Goal: Navigation & Orientation: Find specific page/section

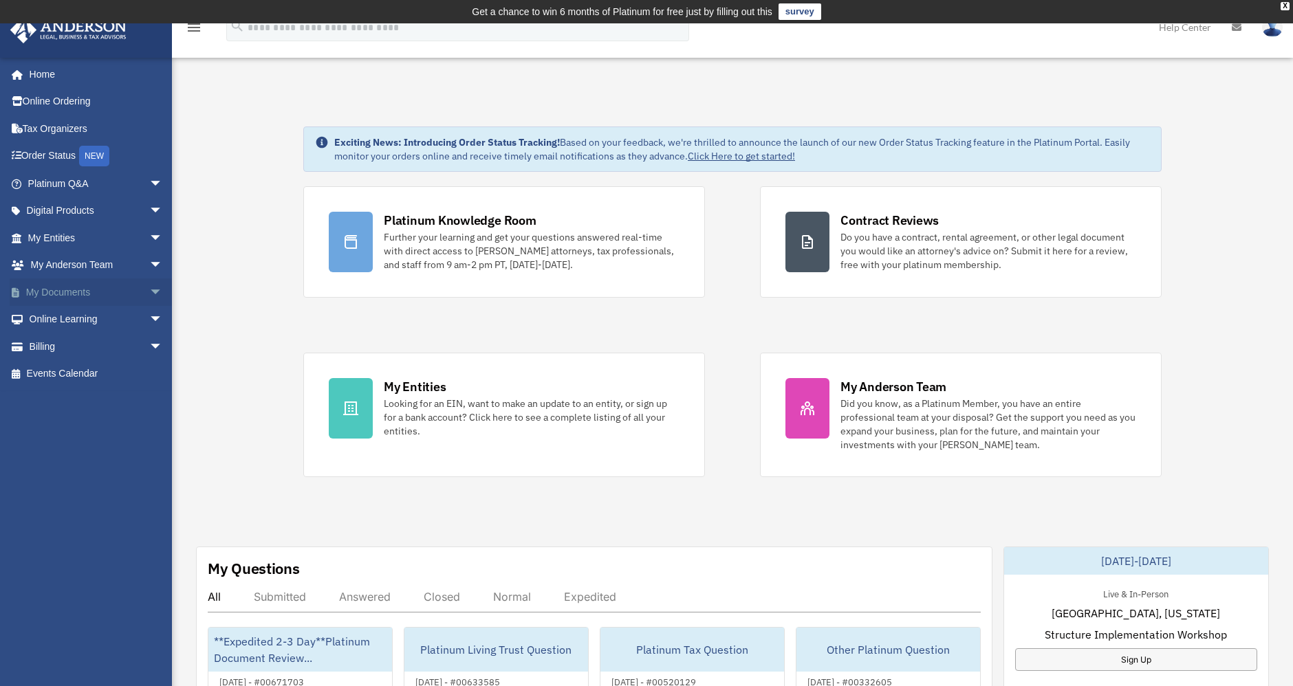
click at [77, 296] on link "My Documents arrow_drop_down" at bounding box center [97, 292] width 174 height 28
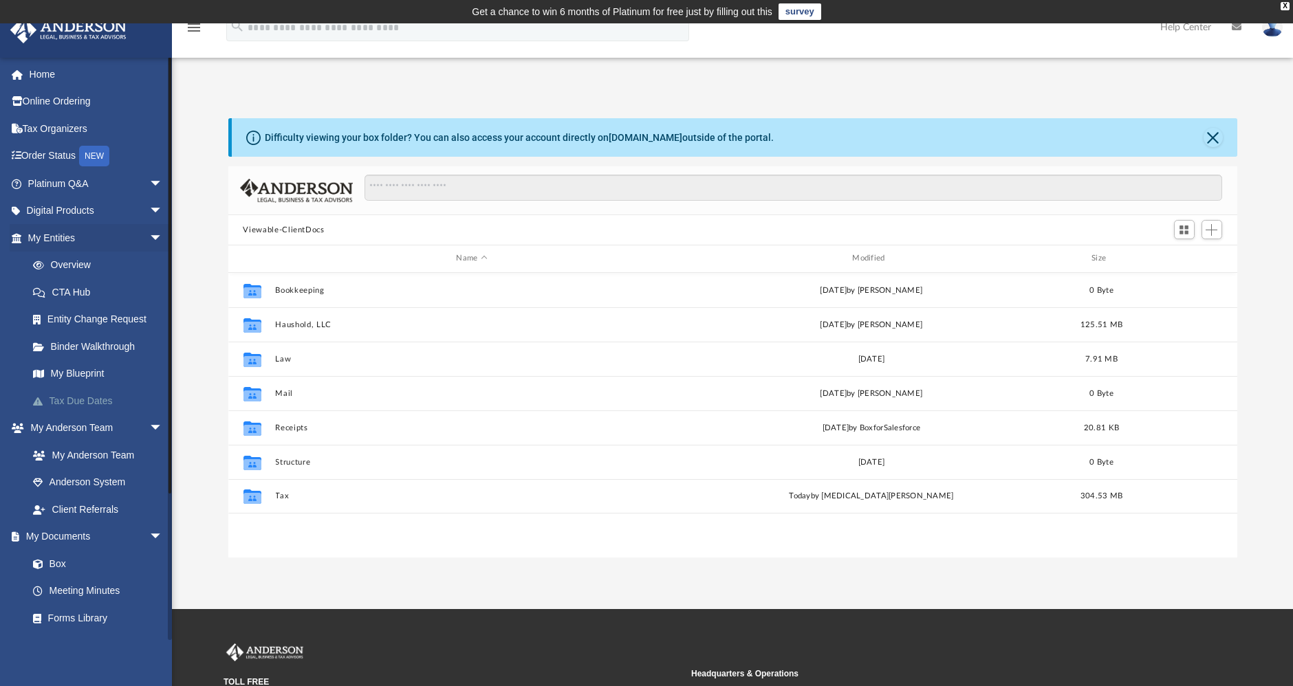
scroll to position [300, 997]
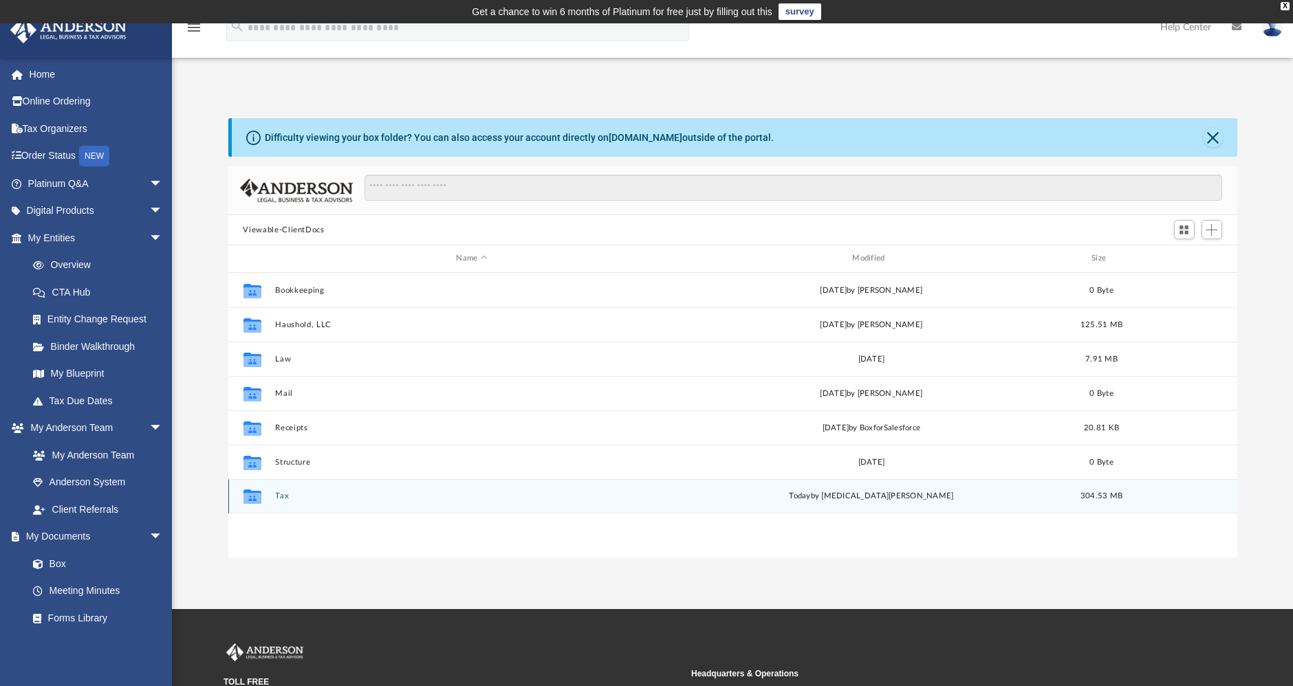
click at [275, 496] on div "Collaborated Folder Tax today by Nikita Patel 304.53 MB" at bounding box center [732, 496] width 1009 height 34
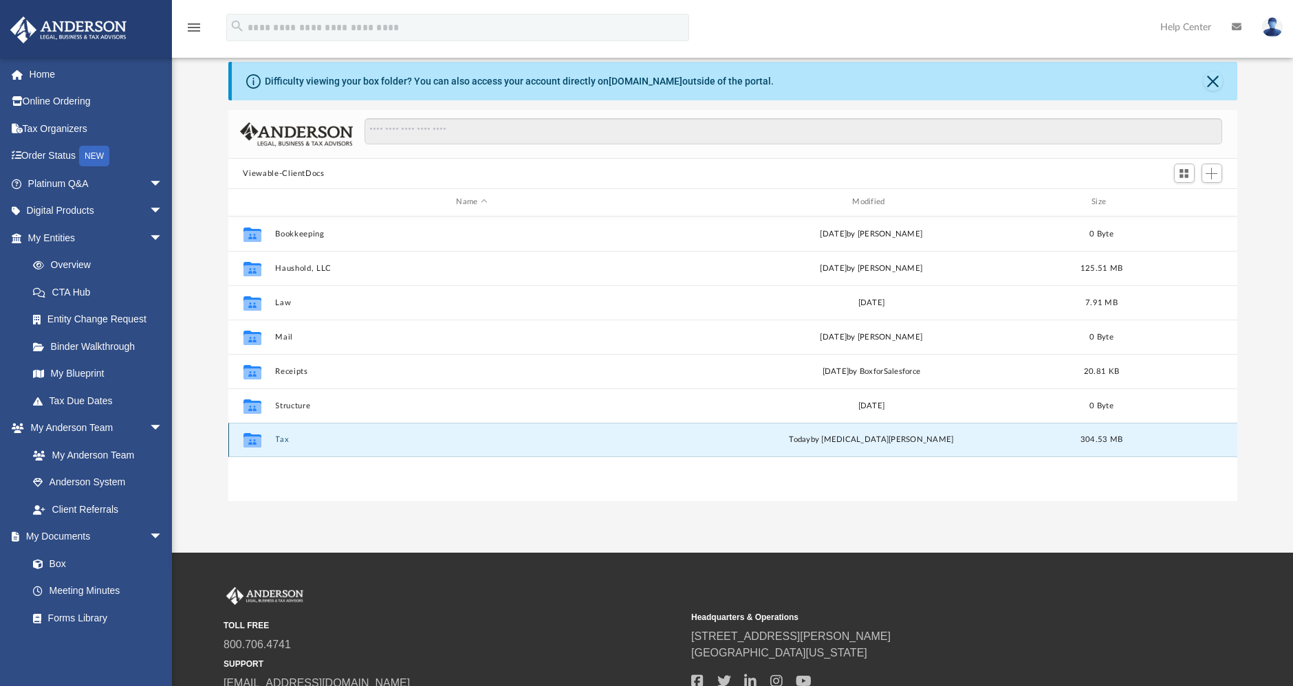
scroll to position [76, 0]
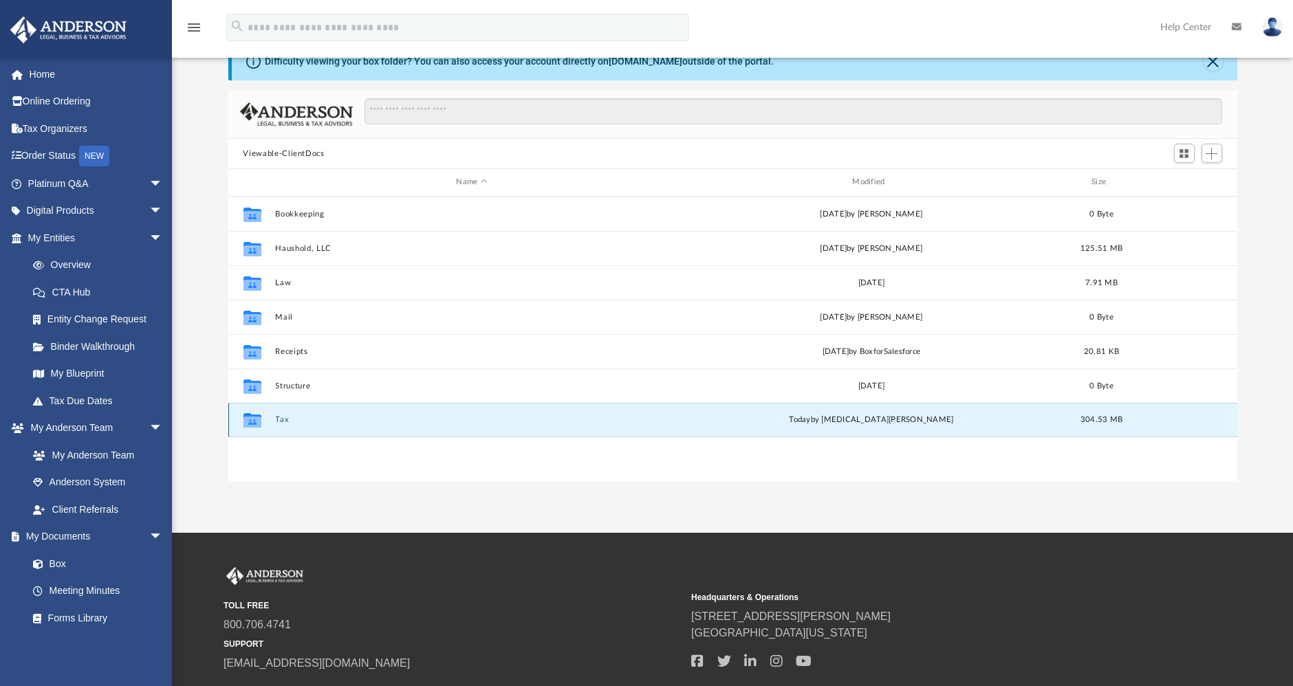
click at [281, 418] on button "Tax" at bounding box center [471, 419] width 393 height 9
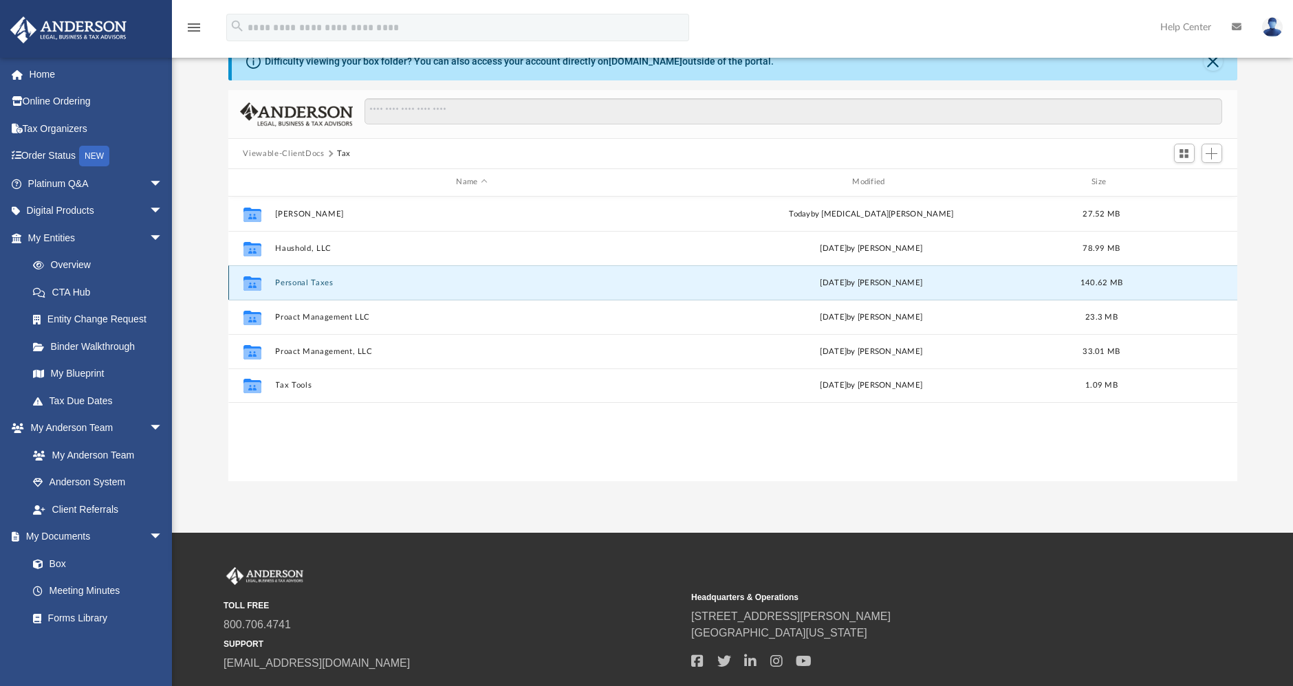
click at [305, 280] on button "Personal Taxes" at bounding box center [471, 282] width 393 height 9
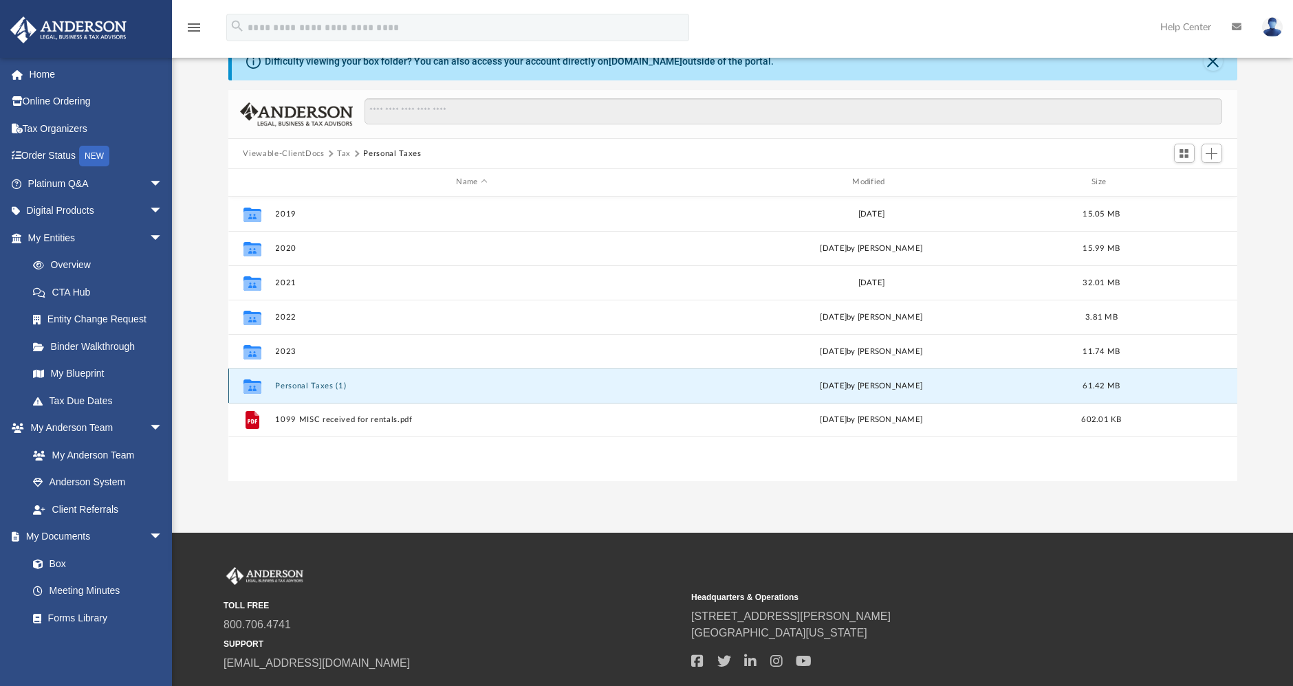
click at [328, 382] on button "Personal Taxes (1)" at bounding box center [471, 386] width 393 height 9
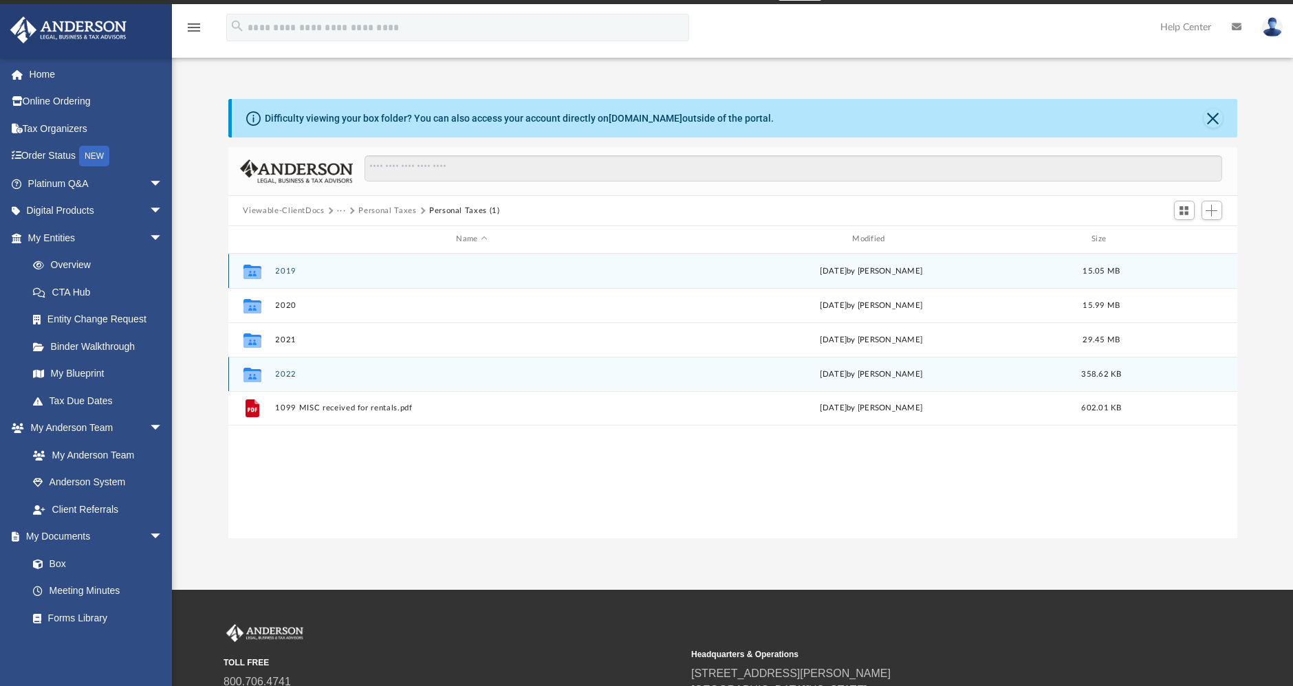
scroll to position [0, 0]
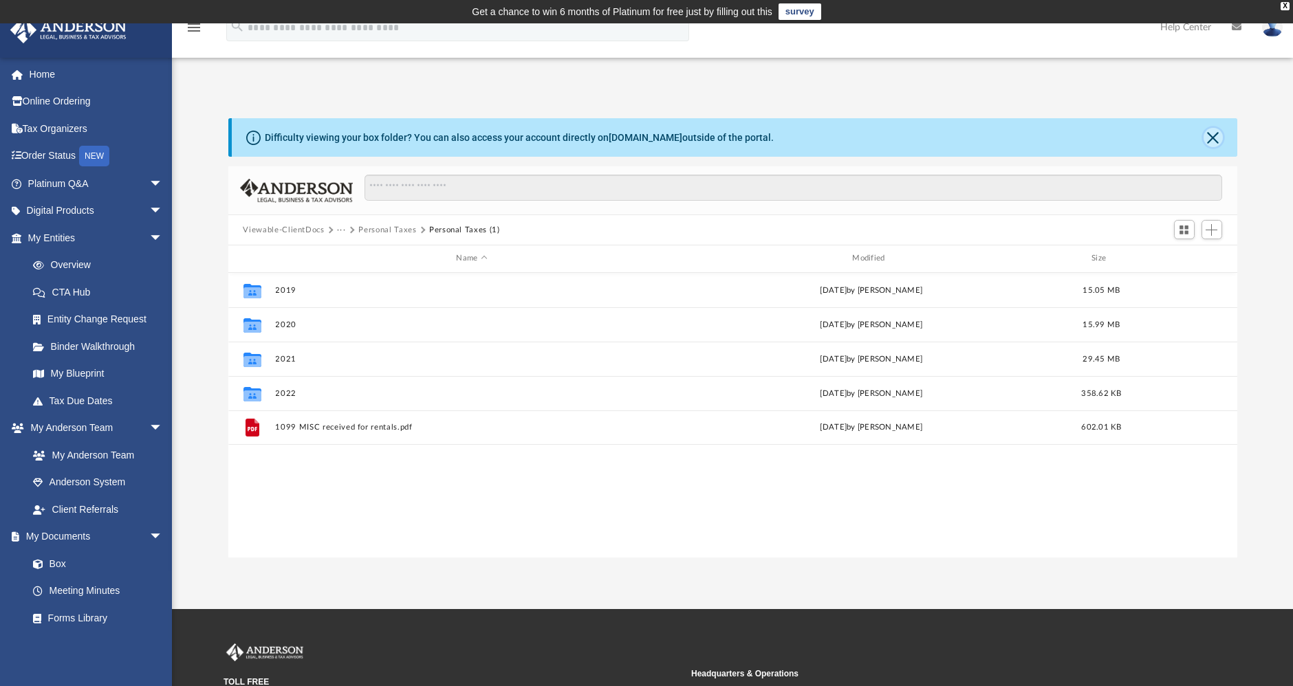
click at [1214, 133] on button "Close" at bounding box center [1212, 137] width 19 height 19
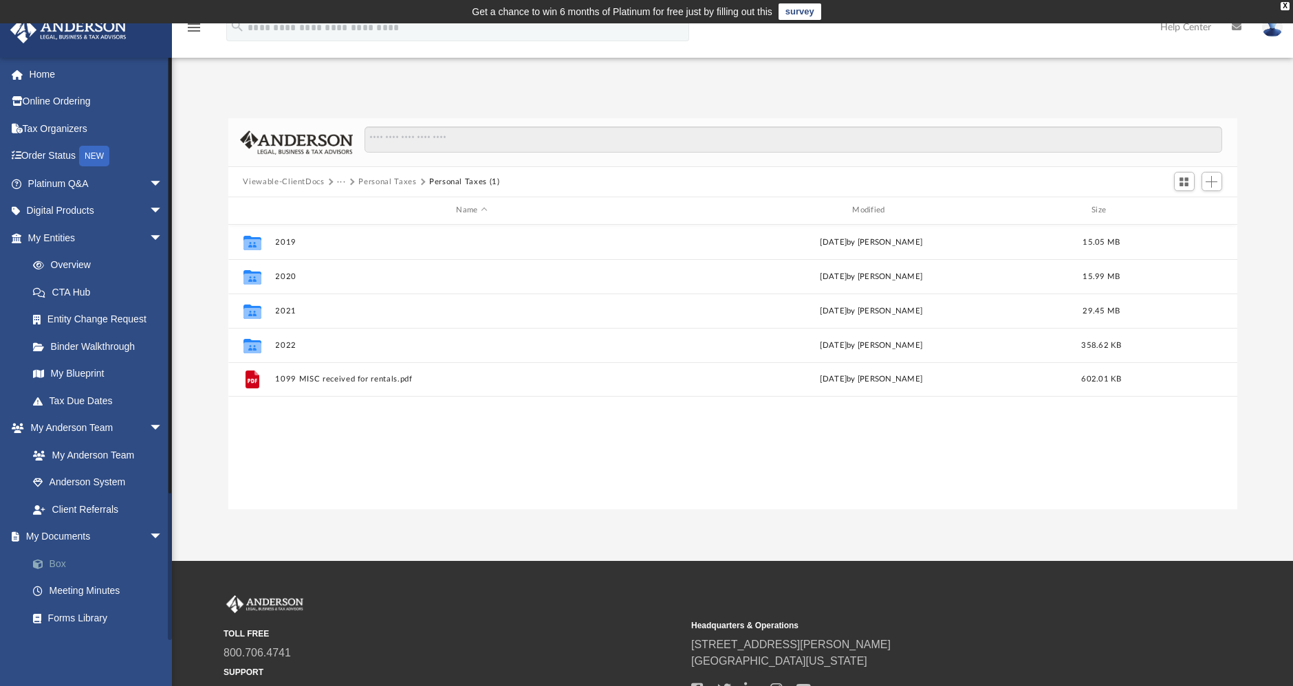
click at [63, 561] on link "Box" at bounding box center [101, 564] width 164 height 28
